Goal: Download file/media

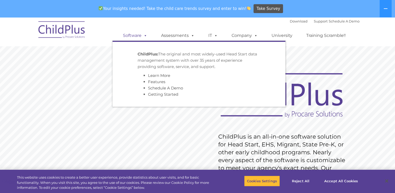
click at [144, 34] on span at bounding box center [144, 35] width 6 height 5
click at [137, 36] on link "Software" at bounding box center [135, 35] width 35 height 10
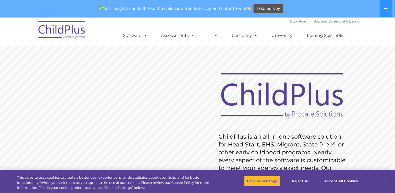
click at [291, 22] on link "Download" at bounding box center [299, 21] width 18 height 4
